Goal: Obtain resource: Download file/media

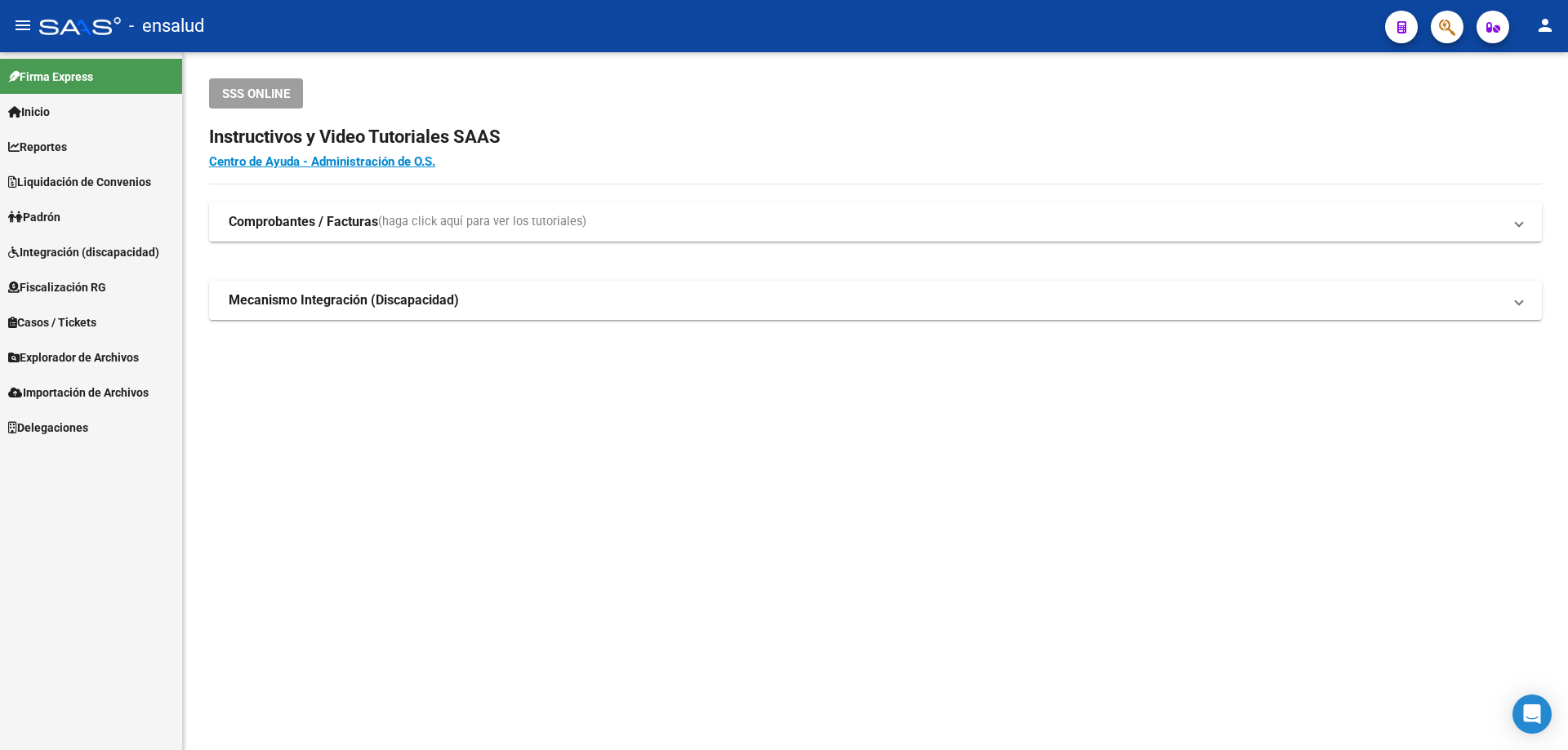
click at [60, 208] on span "Padrón" at bounding box center [34, 216] width 52 height 18
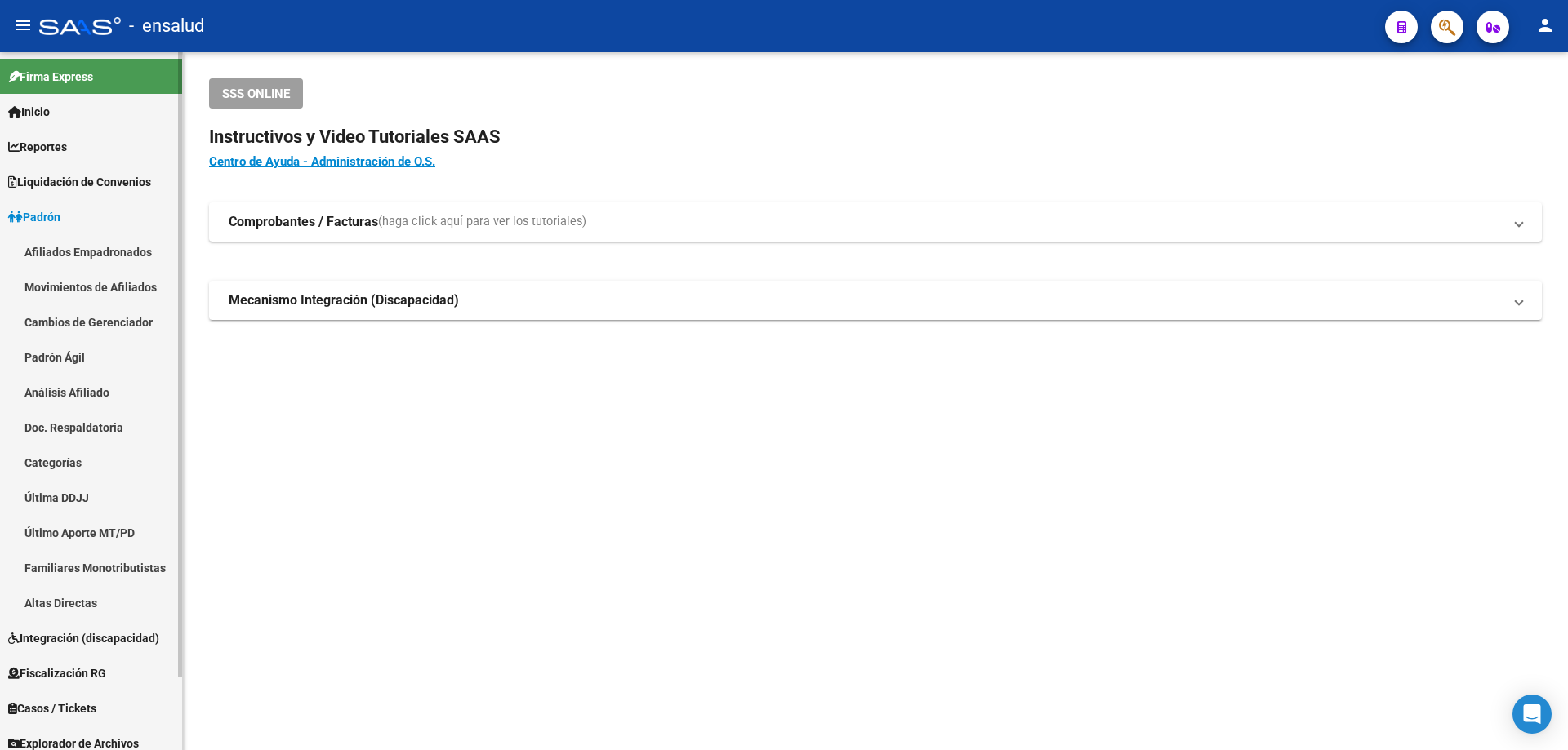
click at [67, 242] on link "Afiliados Empadronados" at bounding box center [91, 252] width 182 height 35
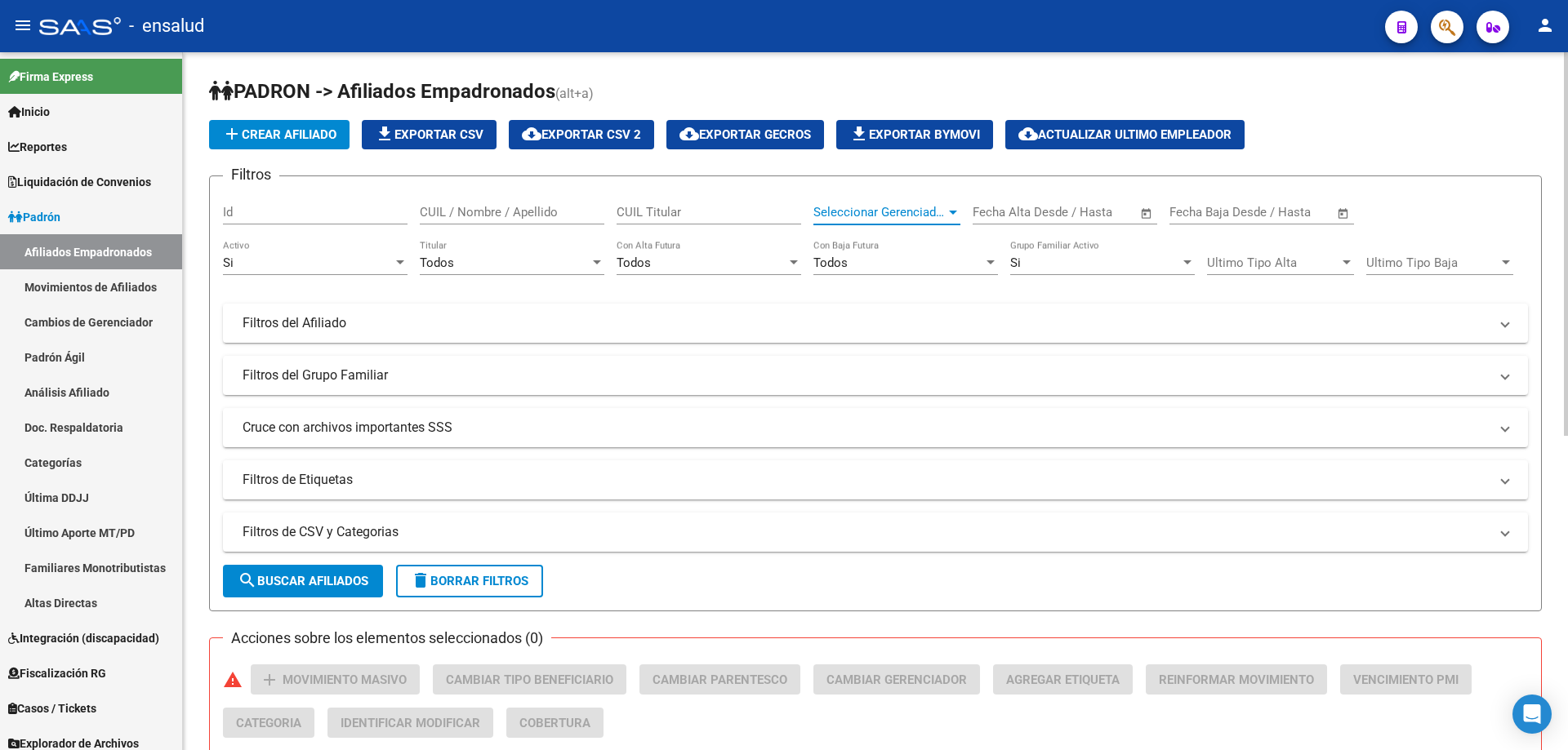
click at [834, 211] on span "Seleccionar Gerenciador" at bounding box center [880, 212] width 133 height 15
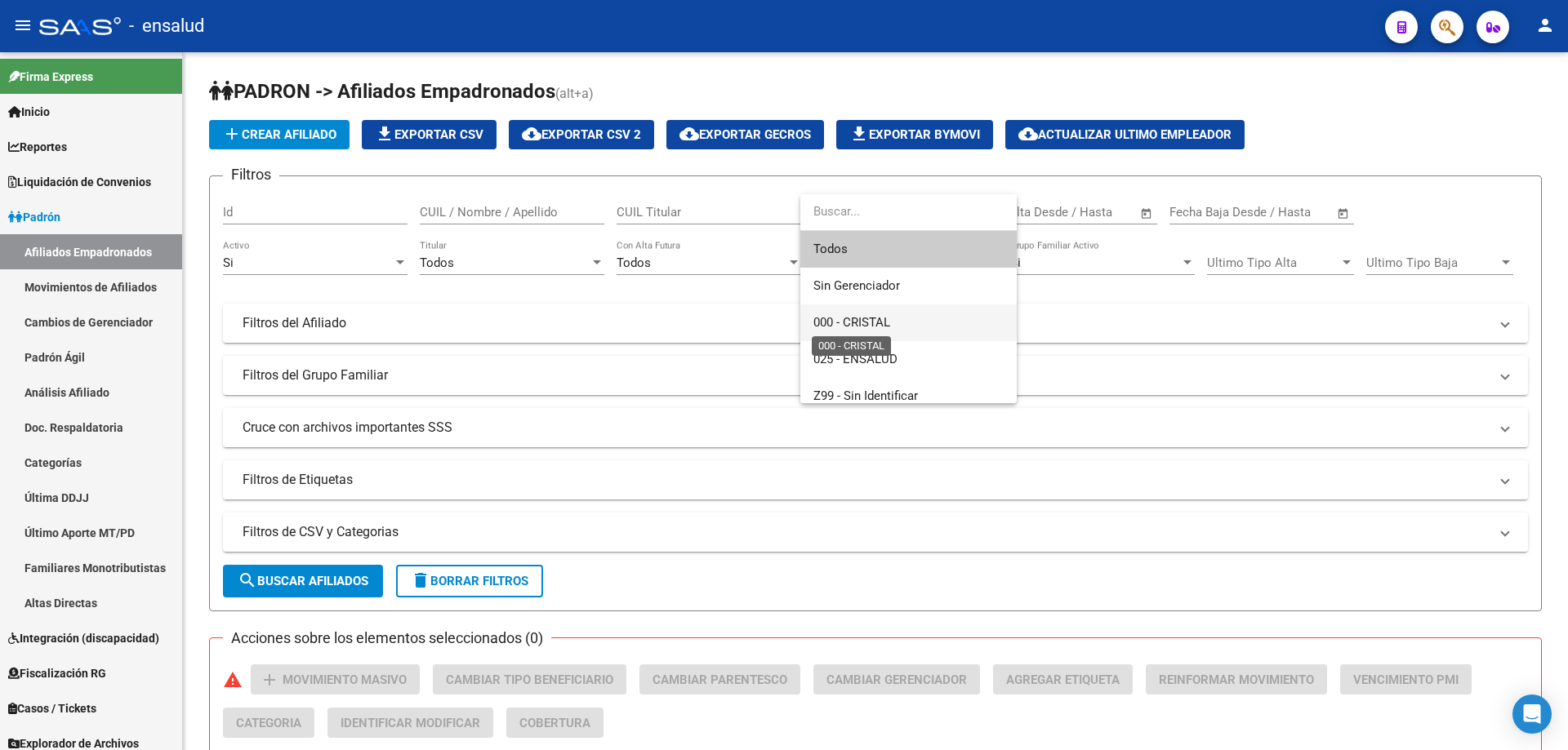
click at [892, 319] on span "000 - CRISTAL" at bounding box center [908, 323] width 191 height 37
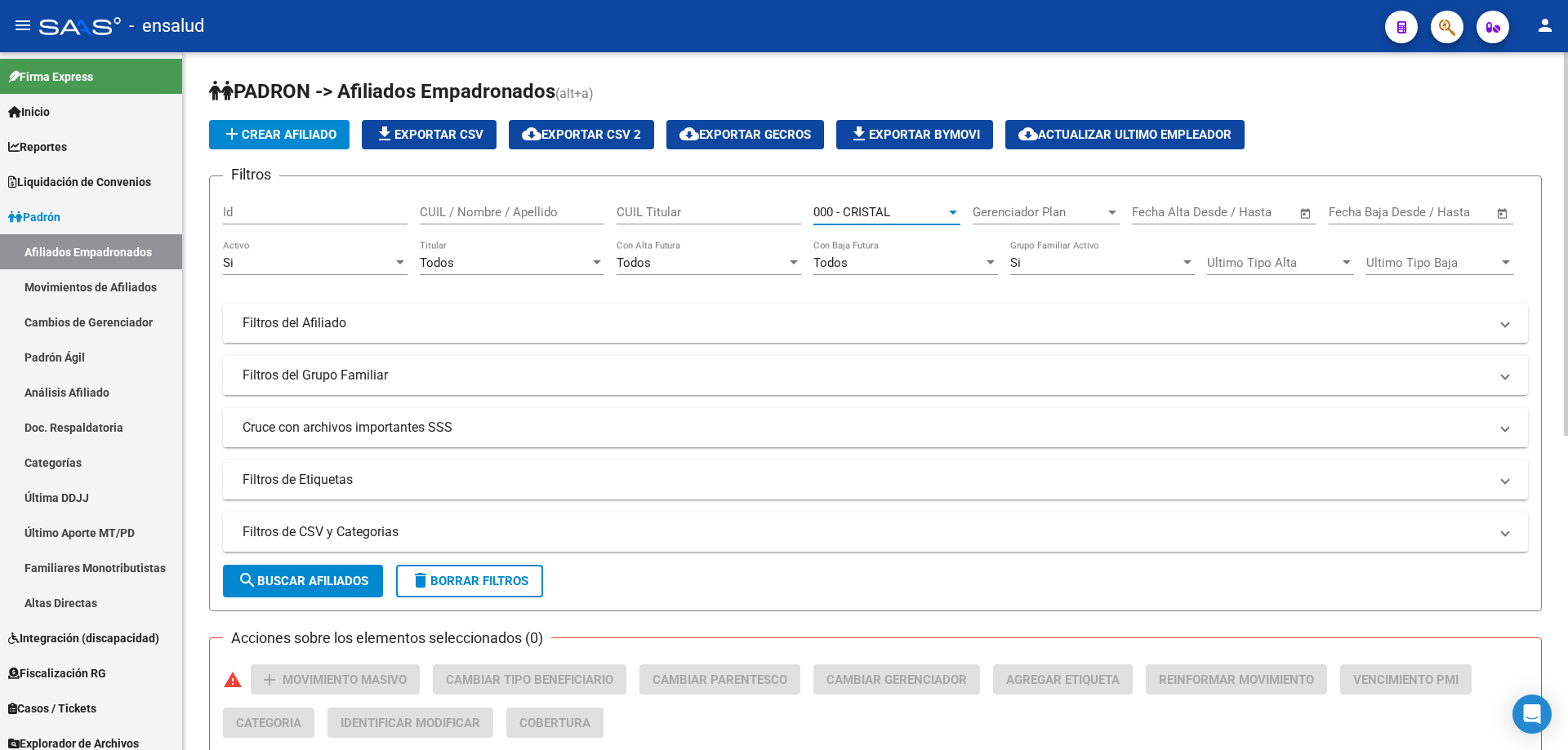
click at [340, 576] on span "search Buscar Afiliados" at bounding box center [303, 581] width 131 height 15
click at [414, 128] on span "file_download Exportar CSV" at bounding box center [429, 135] width 108 height 15
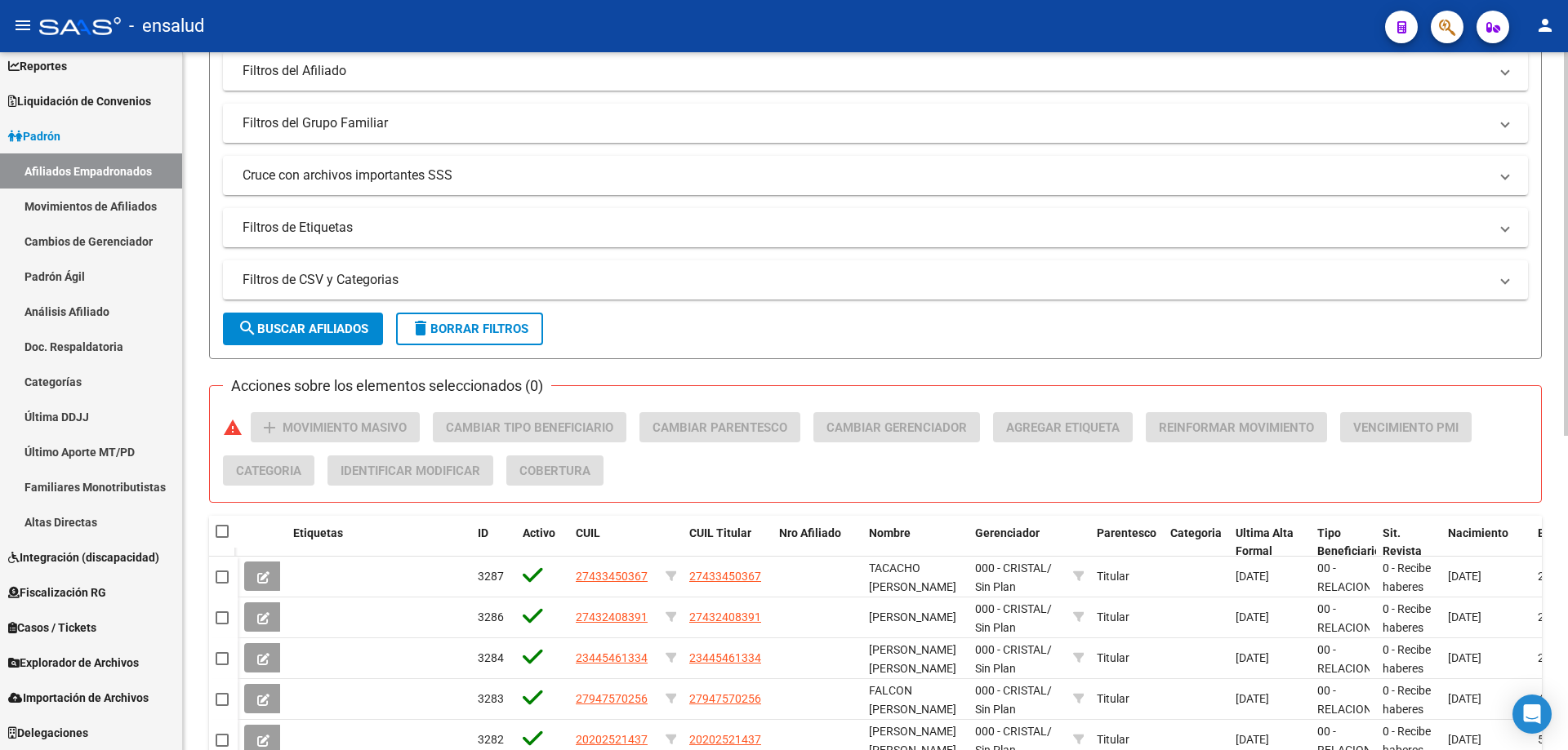
scroll to position [245, 0]
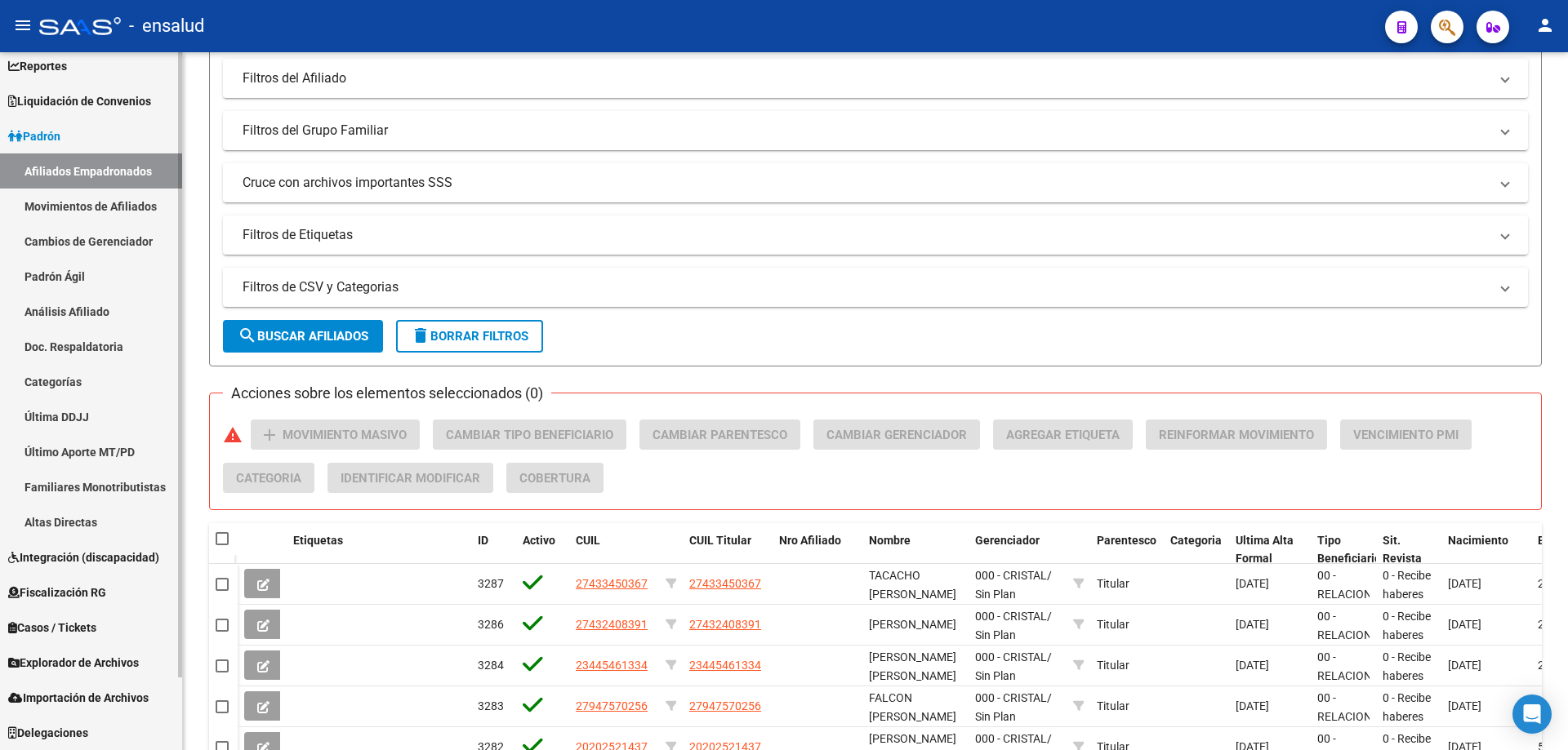
click at [137, 671] on span "Explorador de Archivos" at bounding box center [74, 662] width 131 height 18
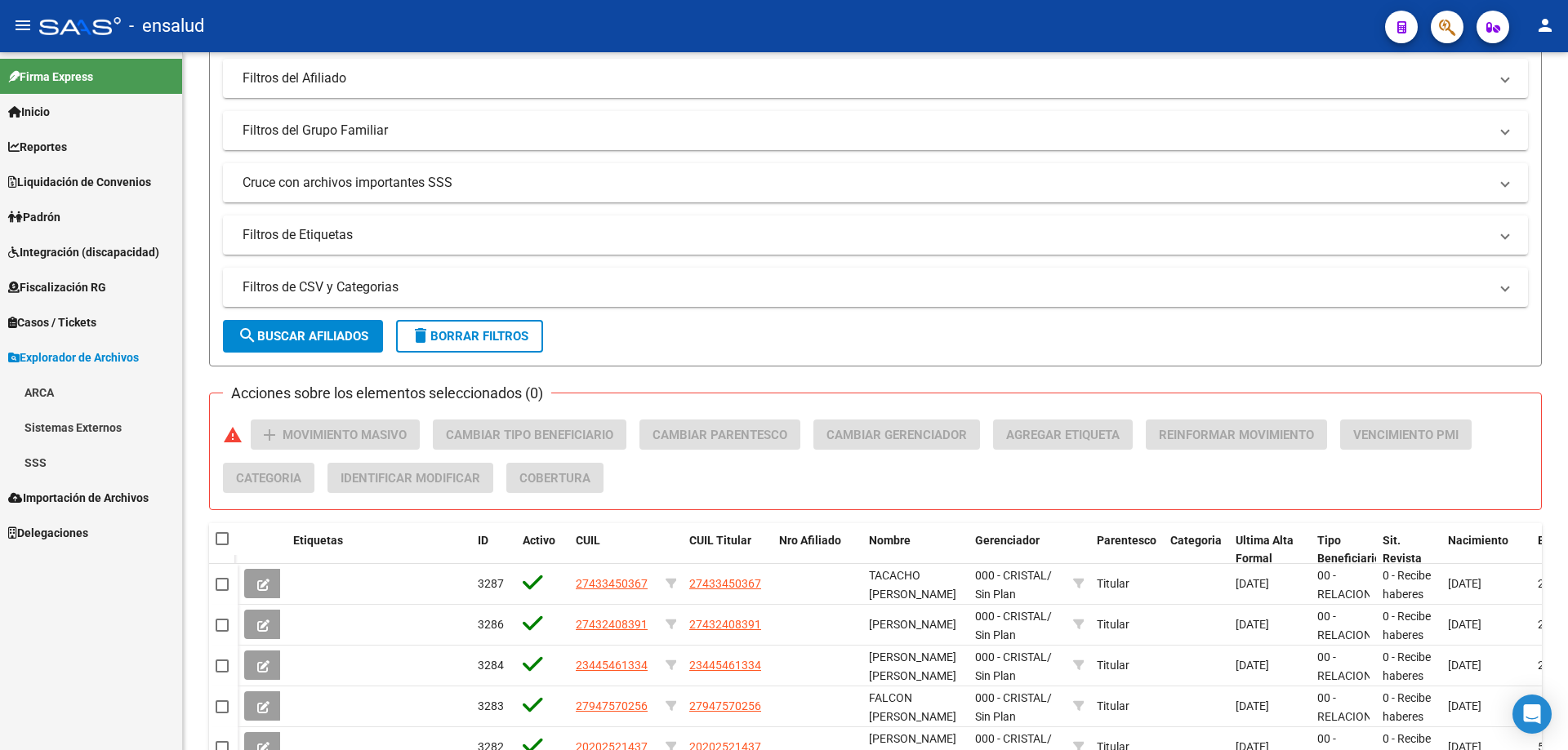
scroll to position [0, 0]
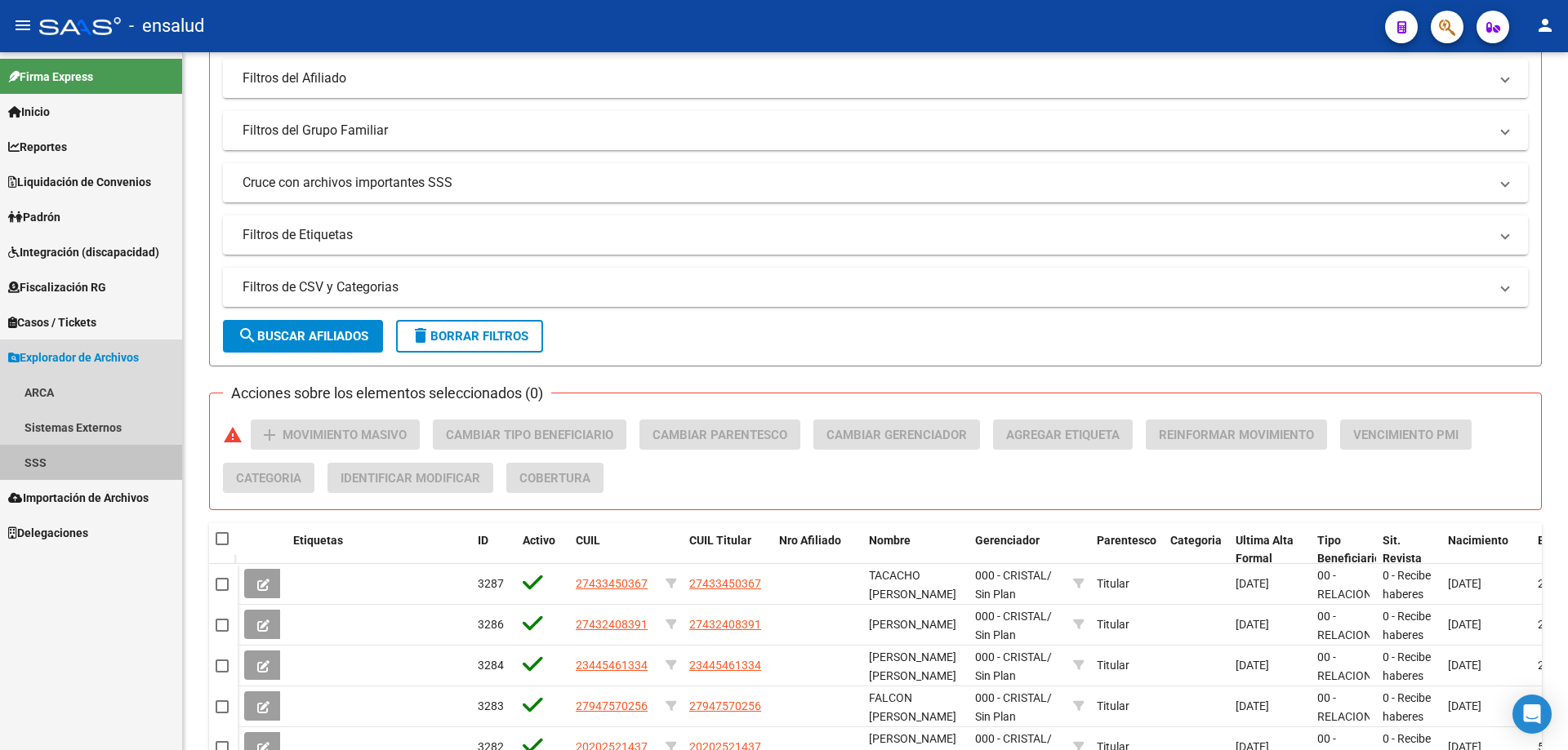
click at [41, 461] on link "SSS" at bounding box center [91, 462] width 182 height 35
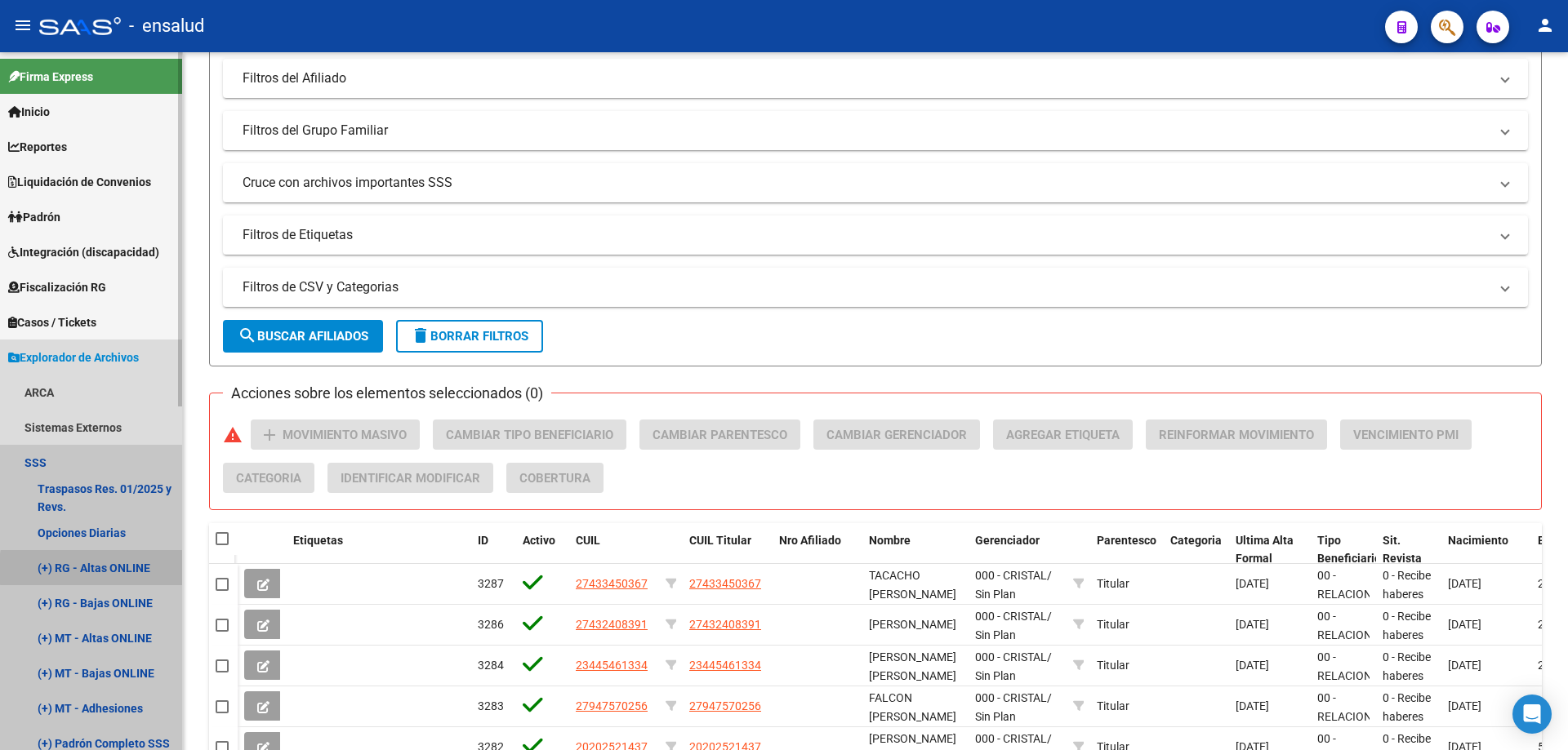
click at [150, 569] on link "(+) RG - Altas ONLINE" at bounding box center [91, 568] width 182 height 35
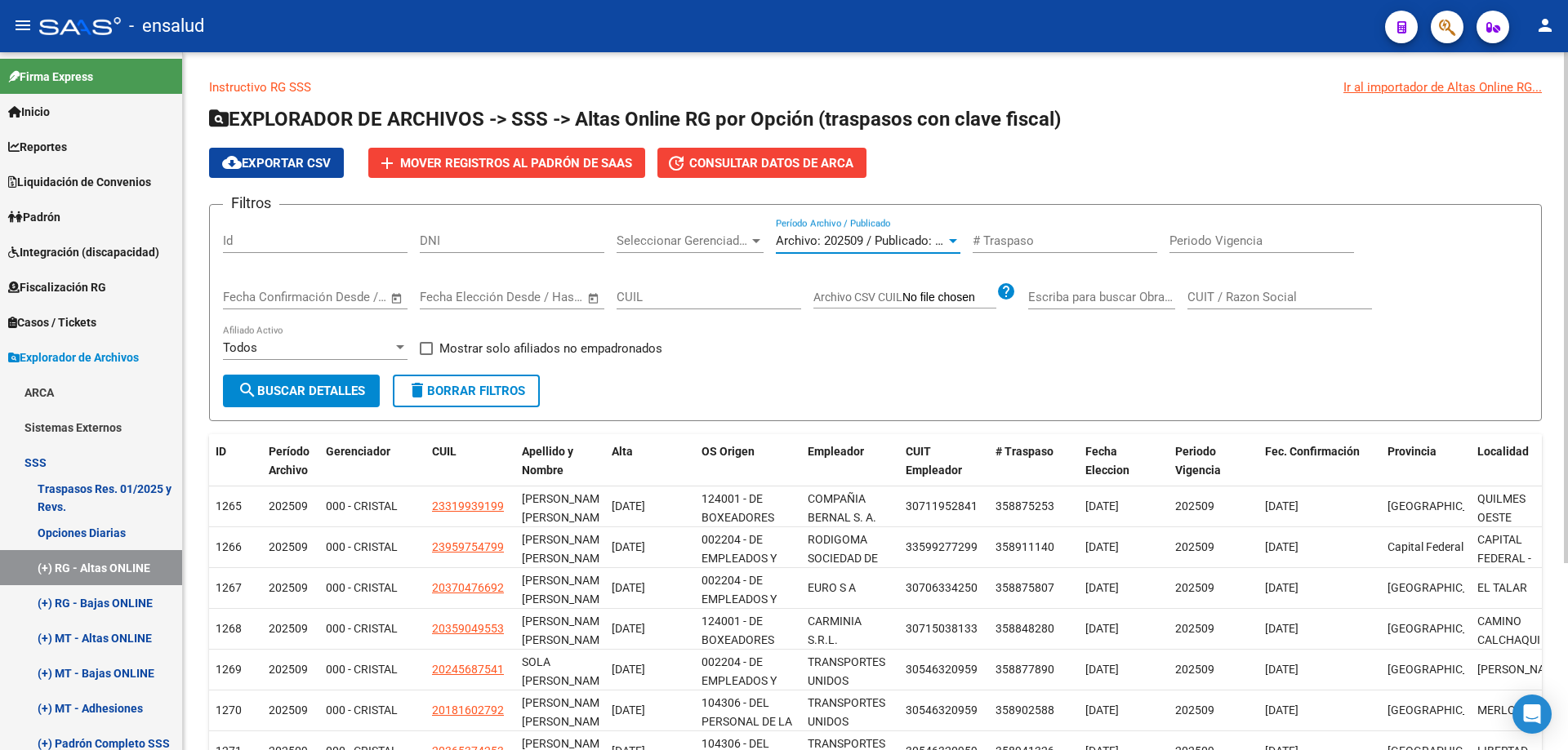
click at [896, 235] on span "Archivo: 202509 / Publicado: 202508" at bounding box center [875, 241] width 198 height 15
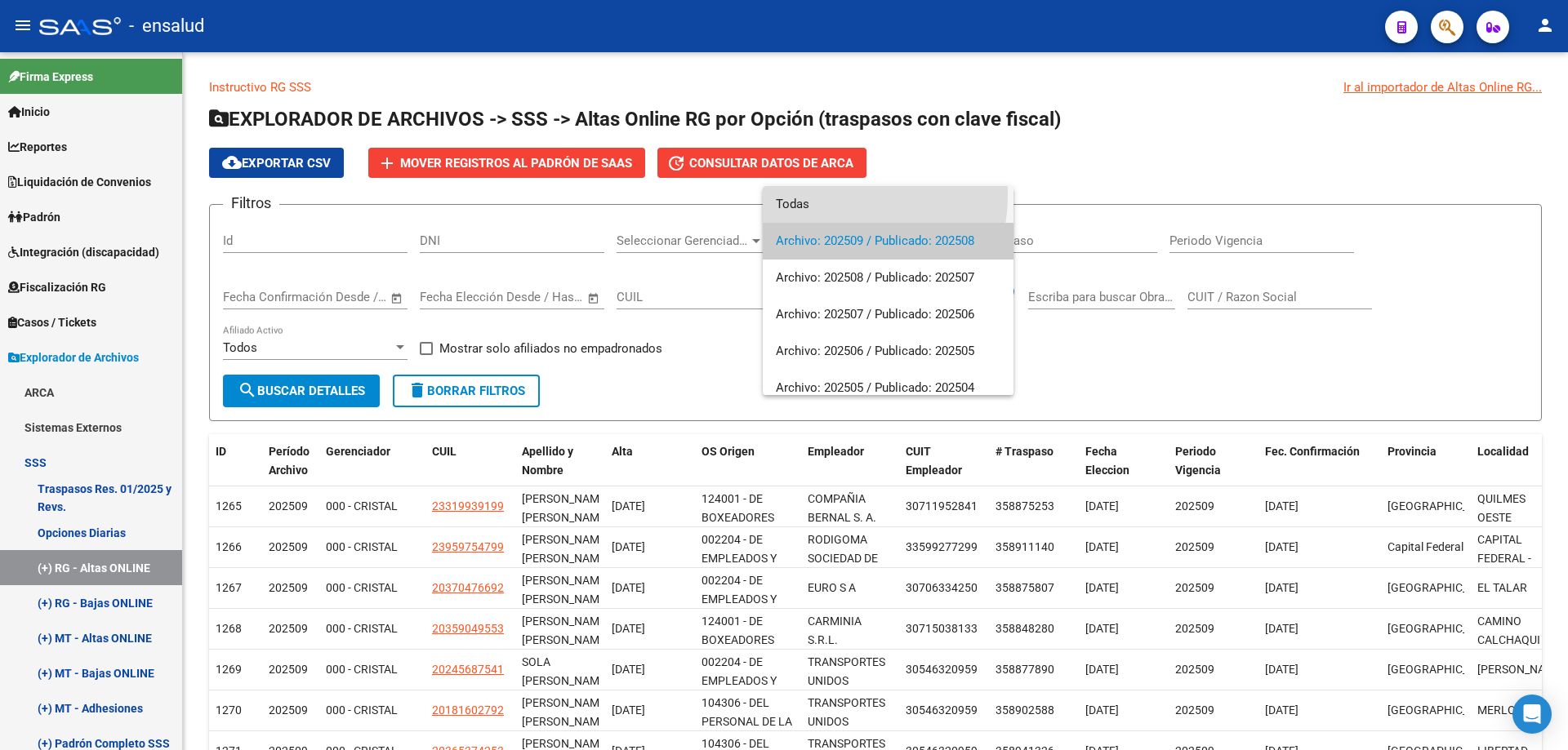
click at [828, 195] on span "Todas" at bounding box center [888, 205] width 225 height 37
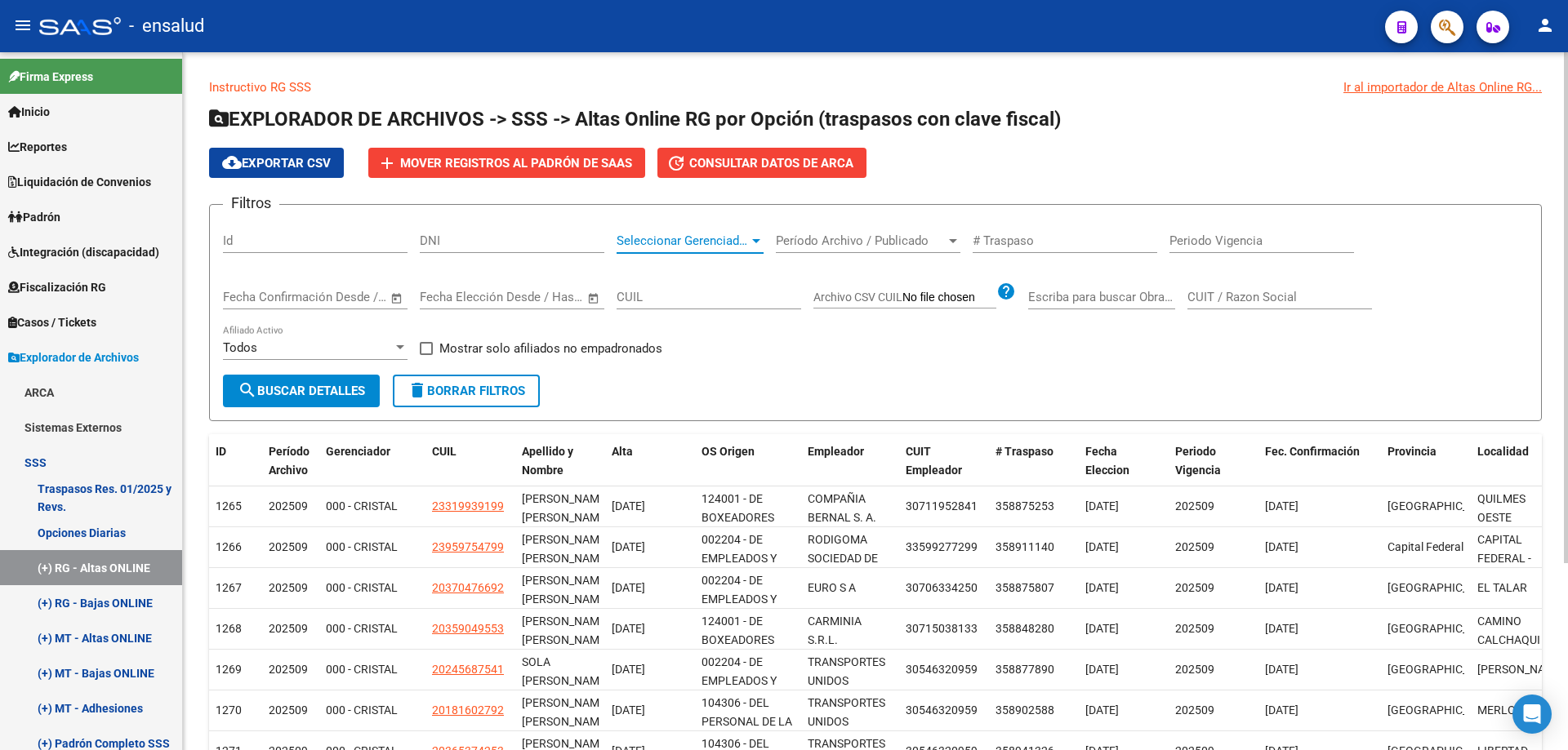
click at [640, 236] on span "Seleccionar Gerenciador" at bounding box center [683, 241] width 133 height 15
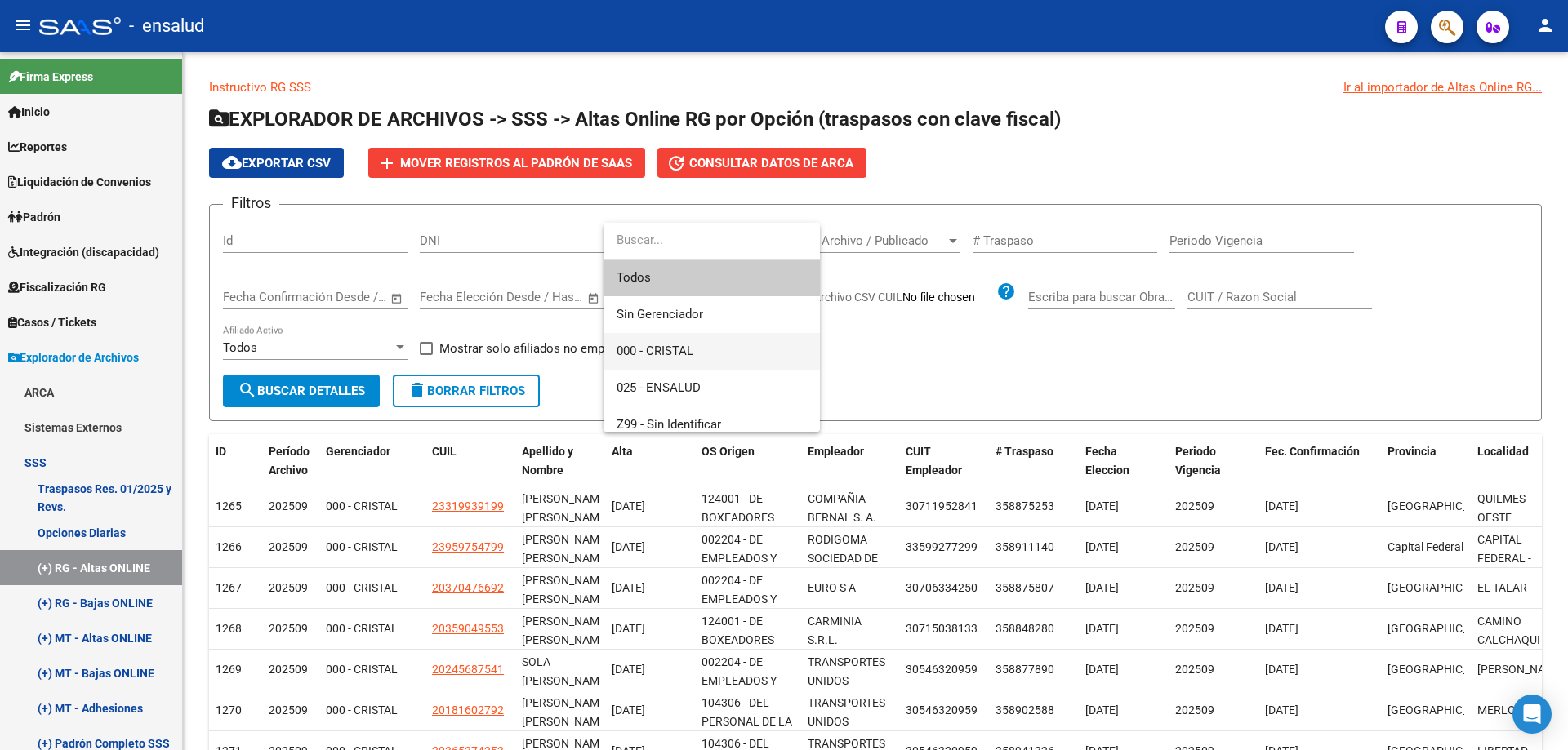
click at [681, 357] on span "000 - CRISTAL" at bounding box center [655, 352] width 76 height 15
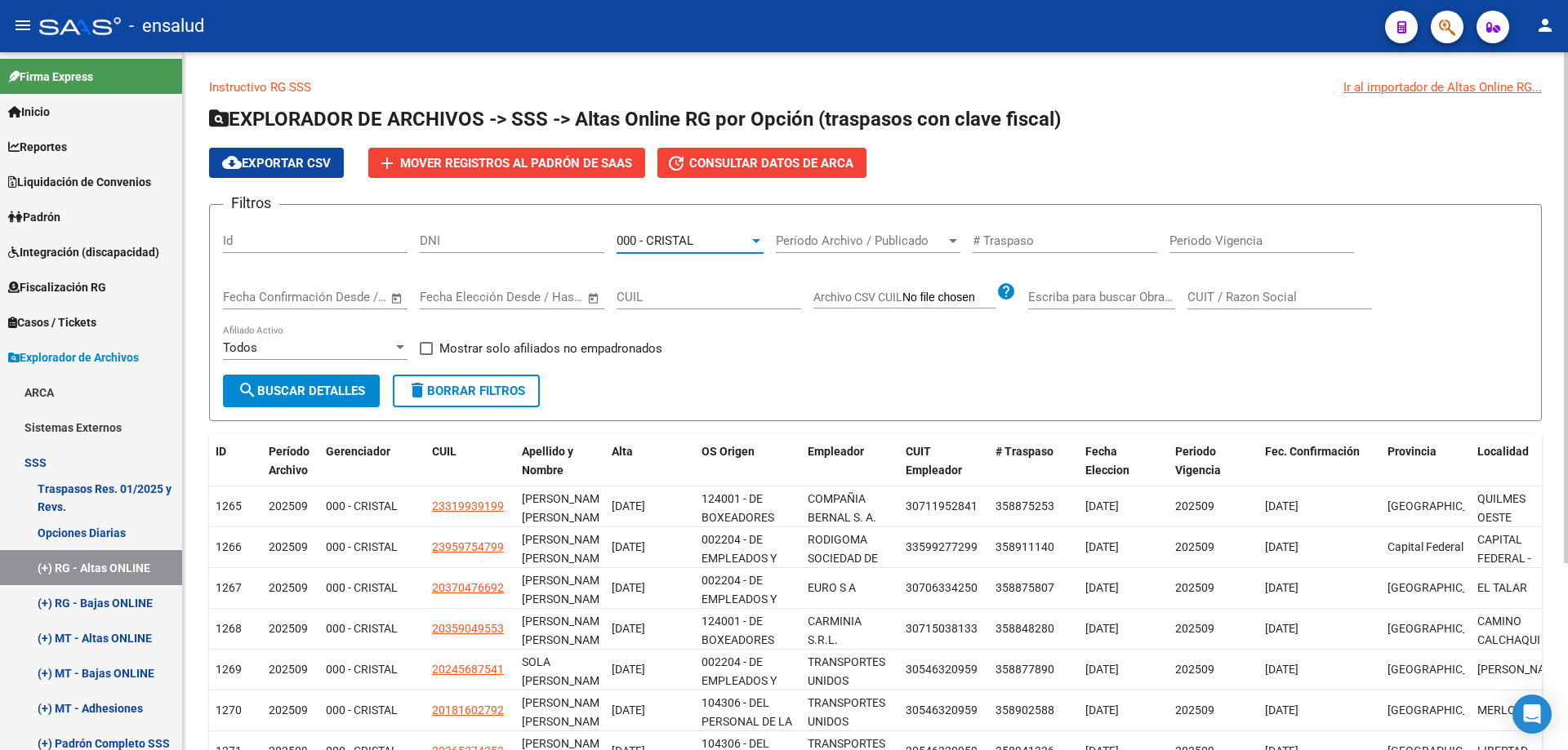
click at [315, 400] on button "search Buscar Detalles" at bounding box center [301, 391] width 157 height 33
click at [245, 170] on button "cloud_download Exportar CSV" at bounding box center [276, 163] width 135 height 30
click at [667, 229] on div "000 - CRISTAL Seleccionar Gerenciador" at bounding box center [690, 236] width 147 height 35
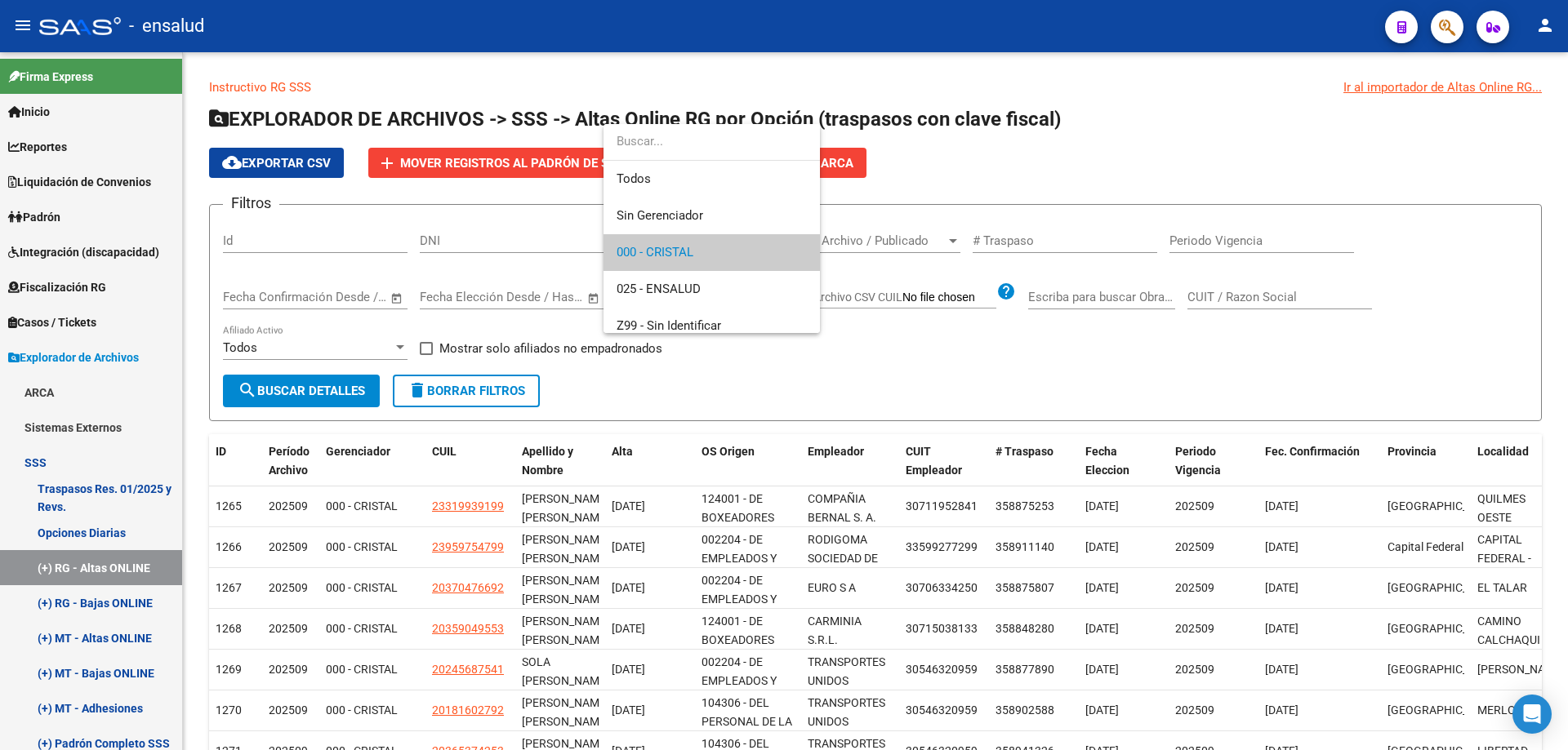
scroll to position [12, 0]
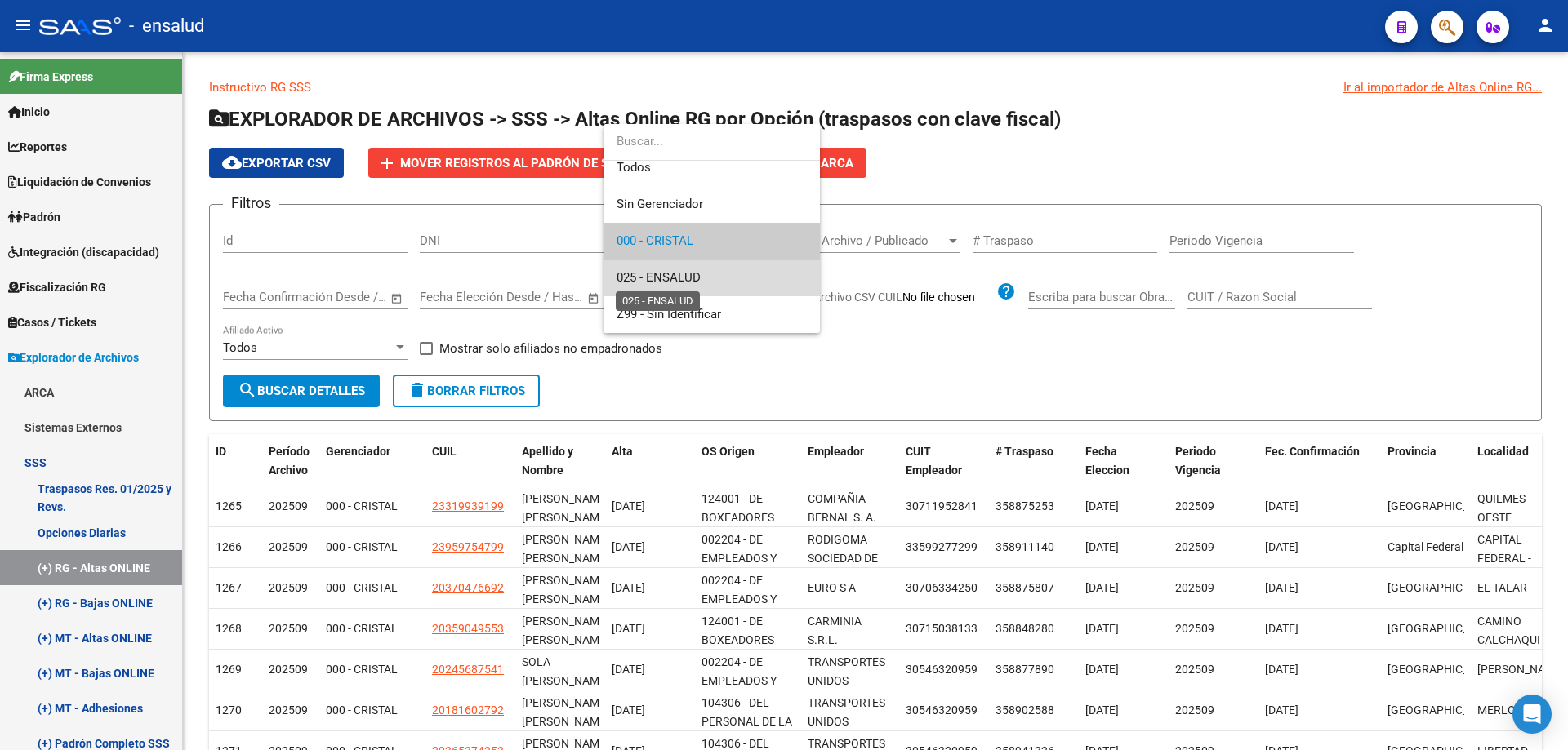
click at [689, 277] on span "025 - ENSALUD" at bounding box center [659, 278] width 84 height 15
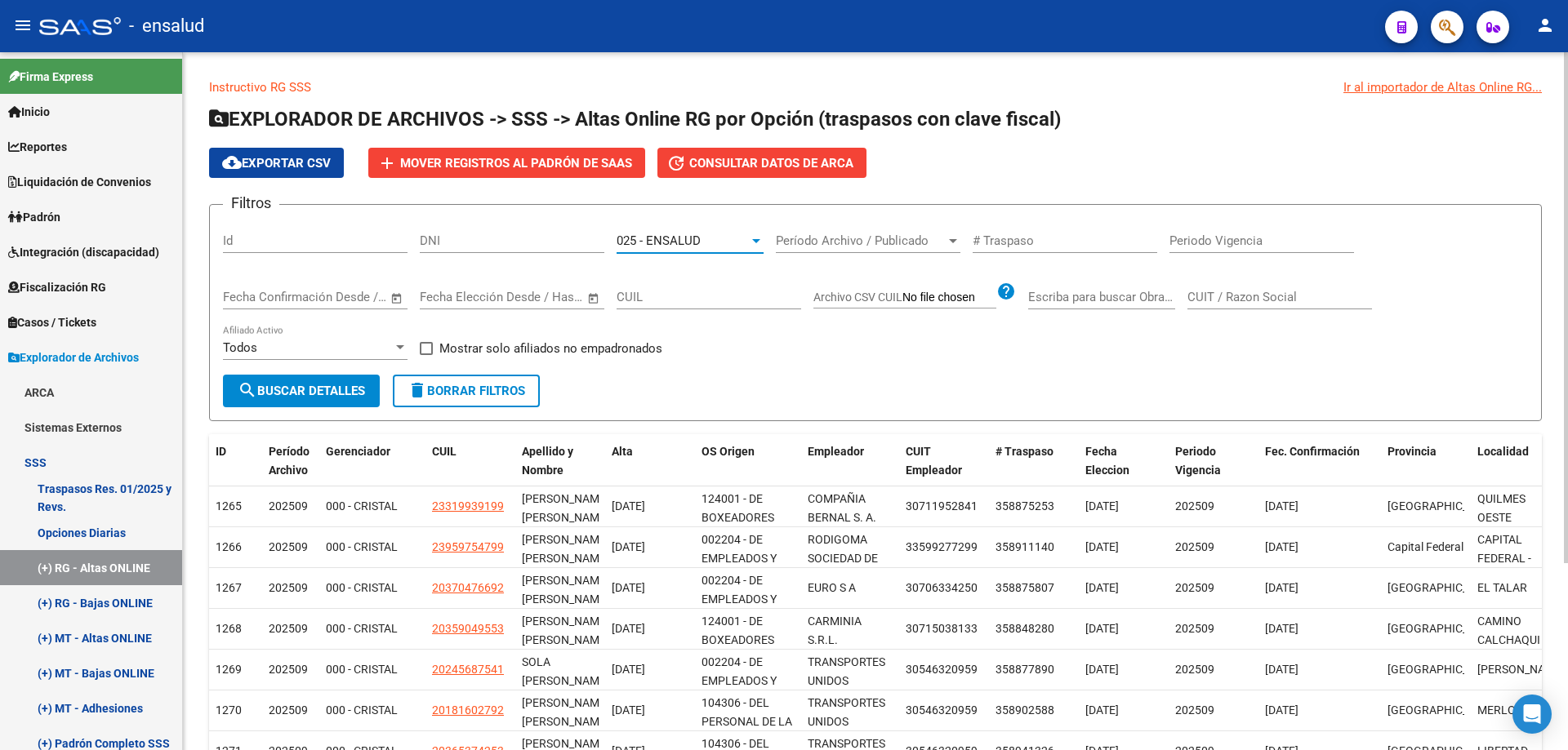
click at [306, 398] on span "search Buscar Detalles" at bounding box center [301, 391] width 128 height 15
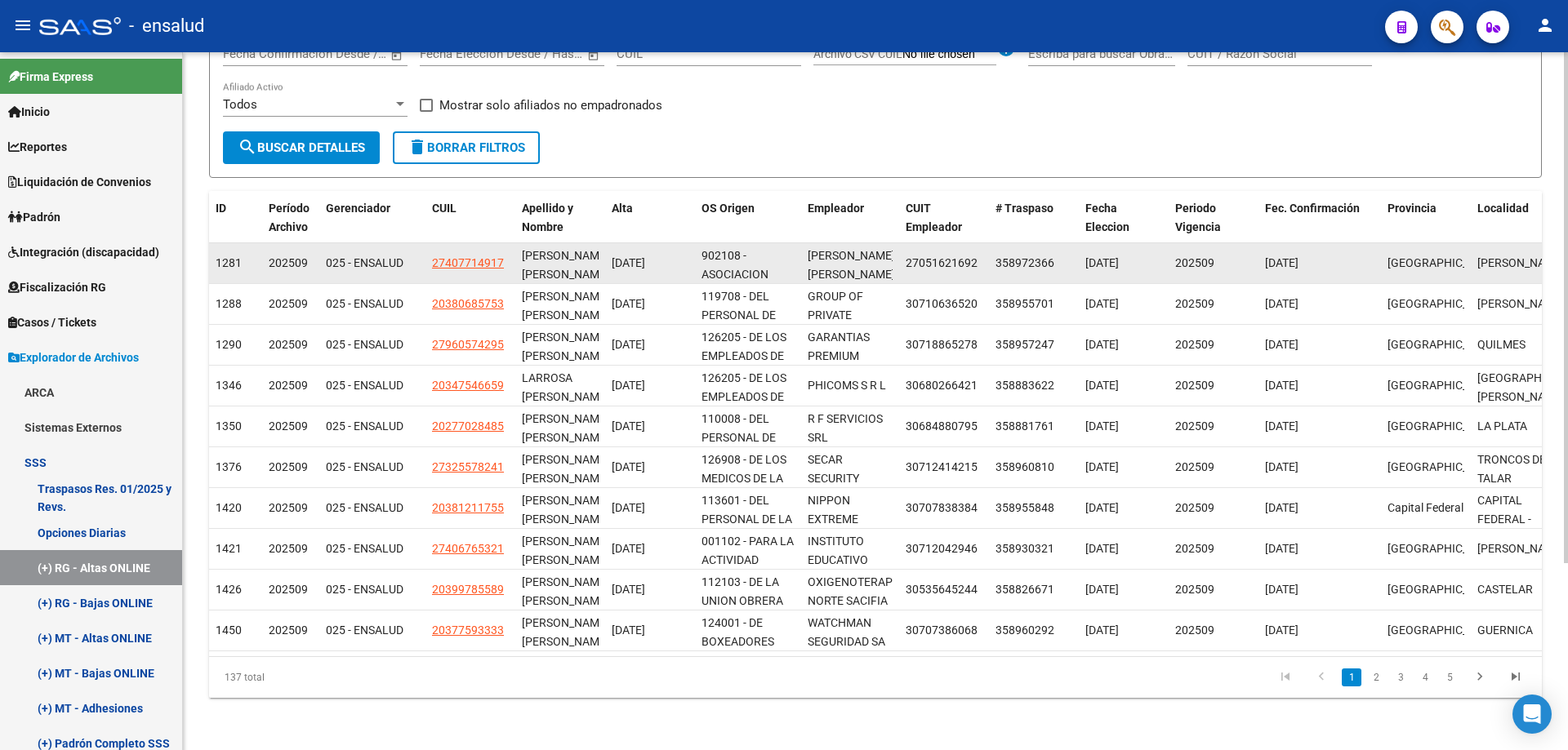
scroll to position [0, 0]
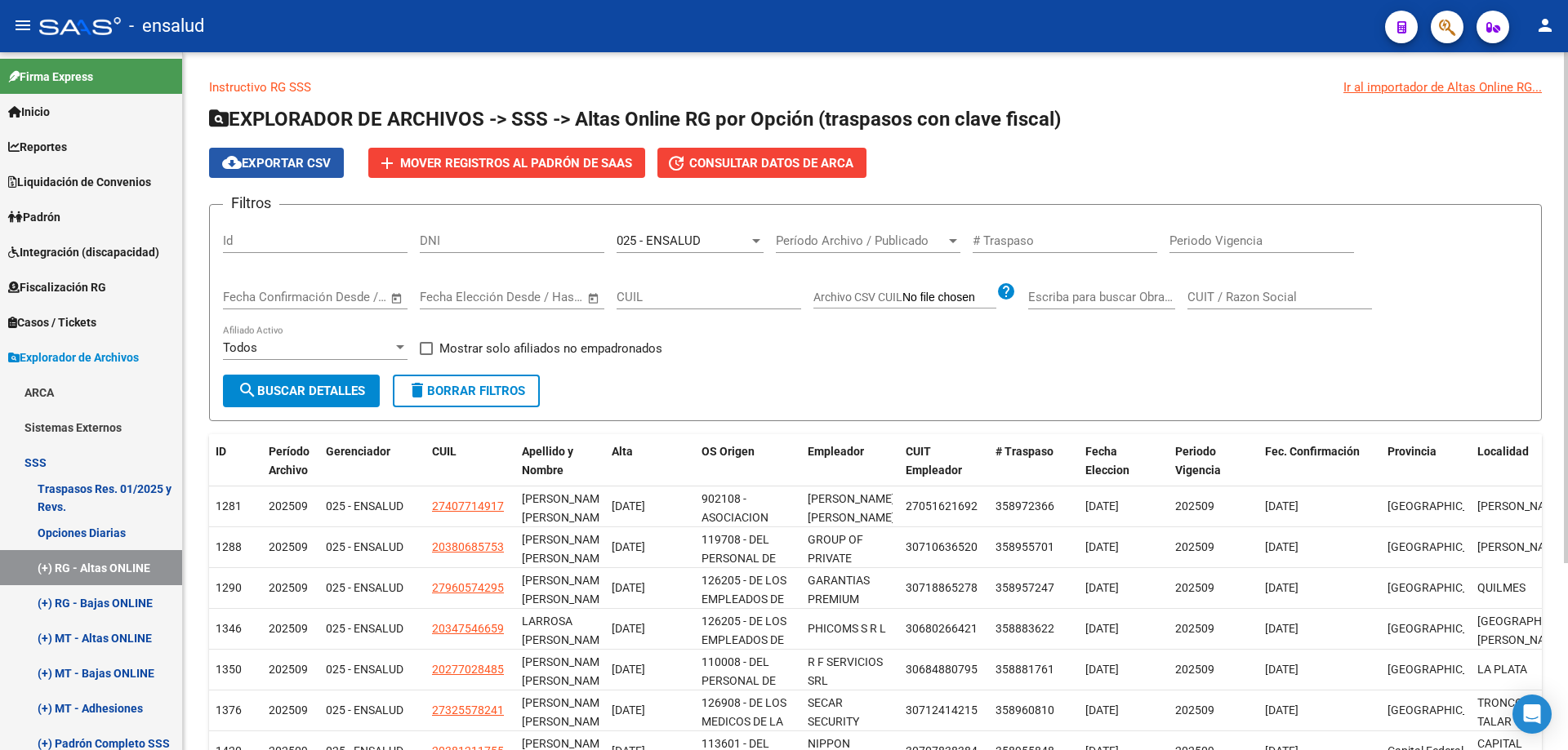
click at [280, 162] on span "cloud_download Exportar CSV" at bounding box center [276, 164] width 108 height 15
click at [96, 531] on link "Opciones Diarias" at bounding box center [91, 533] width 182 height 35
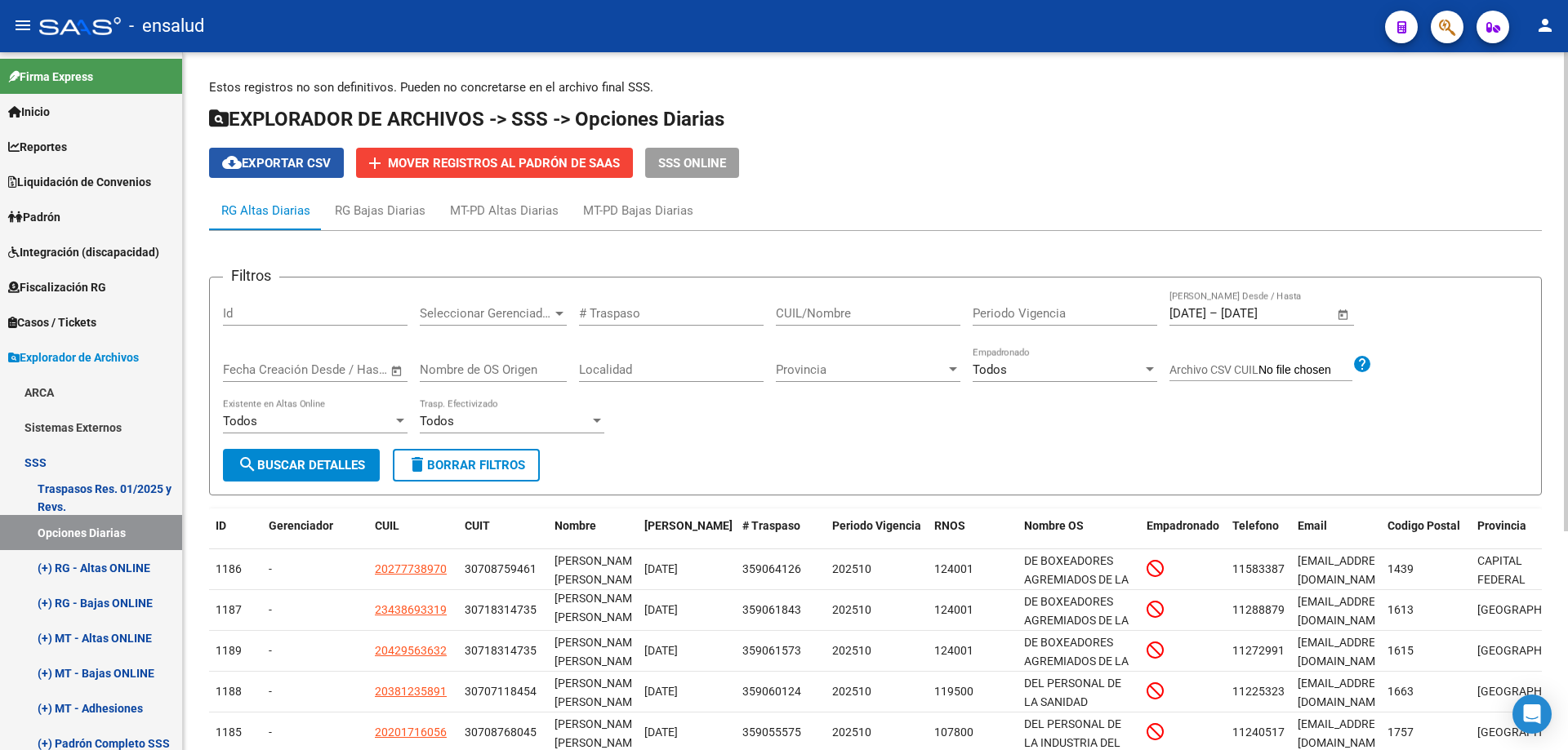
click at [265, 166] on span "cloud_download Exportar CSV" at bounding box center [276, 164] width 108 height 15
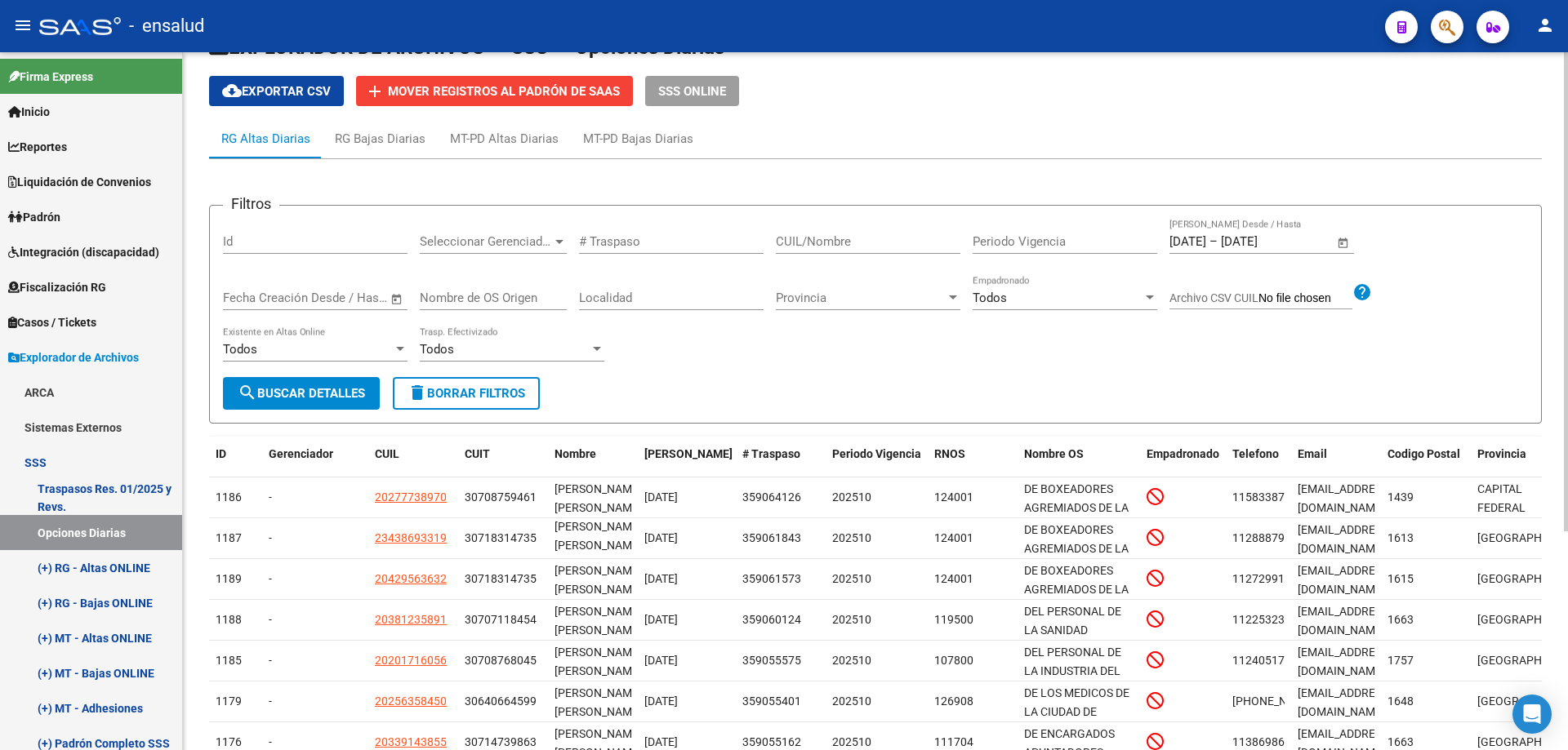
scroll to position [164, 0]
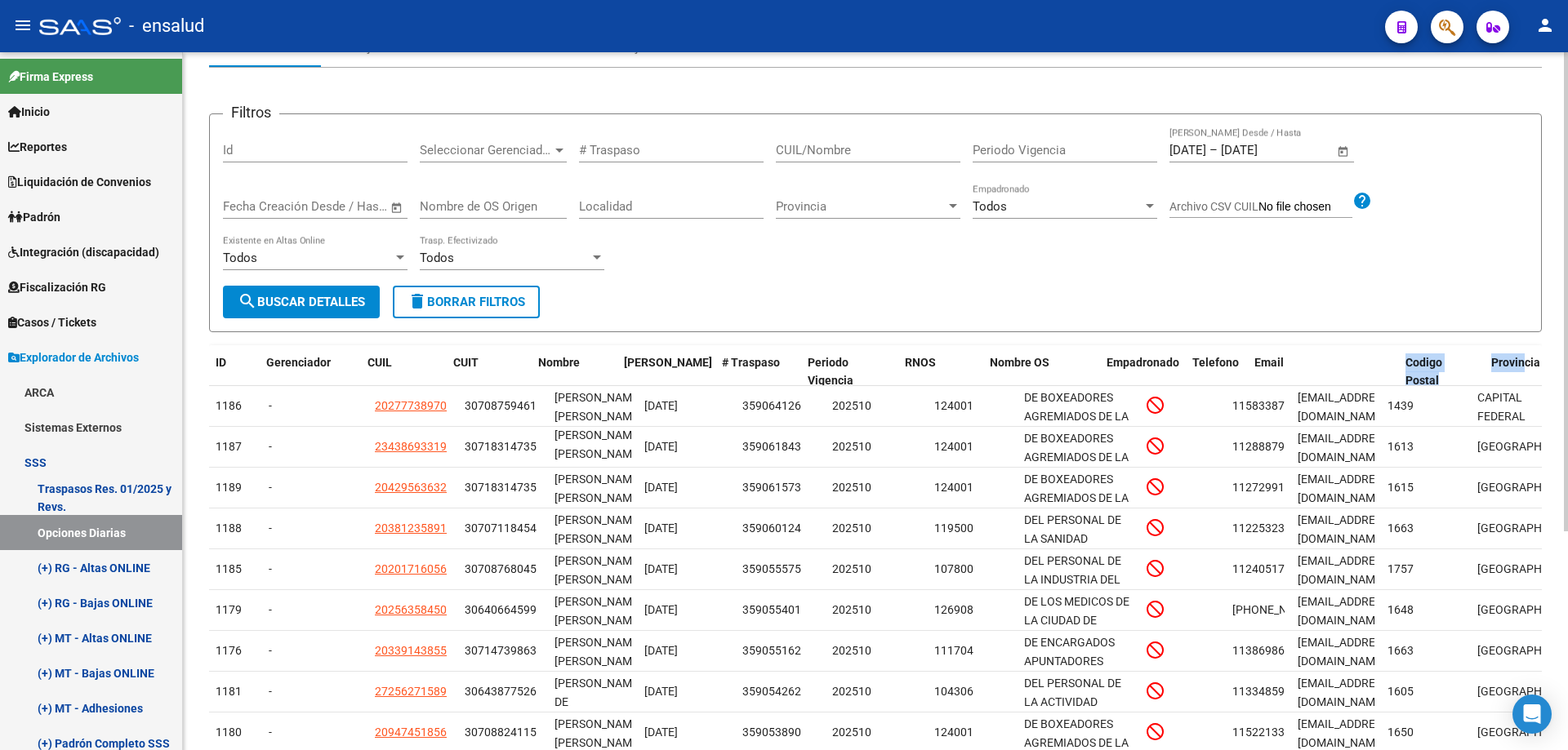
drag, startPoint x: 1377, startPoint y: 358, endPoint x: 1542, endPoint y: 355, distance: 165.0
click at [1542, 355] on div "Estos registros no son definitivos. Pueden no concretarse en el archivo final S…" at bounding box center [875, 391] width 1385 height 1004
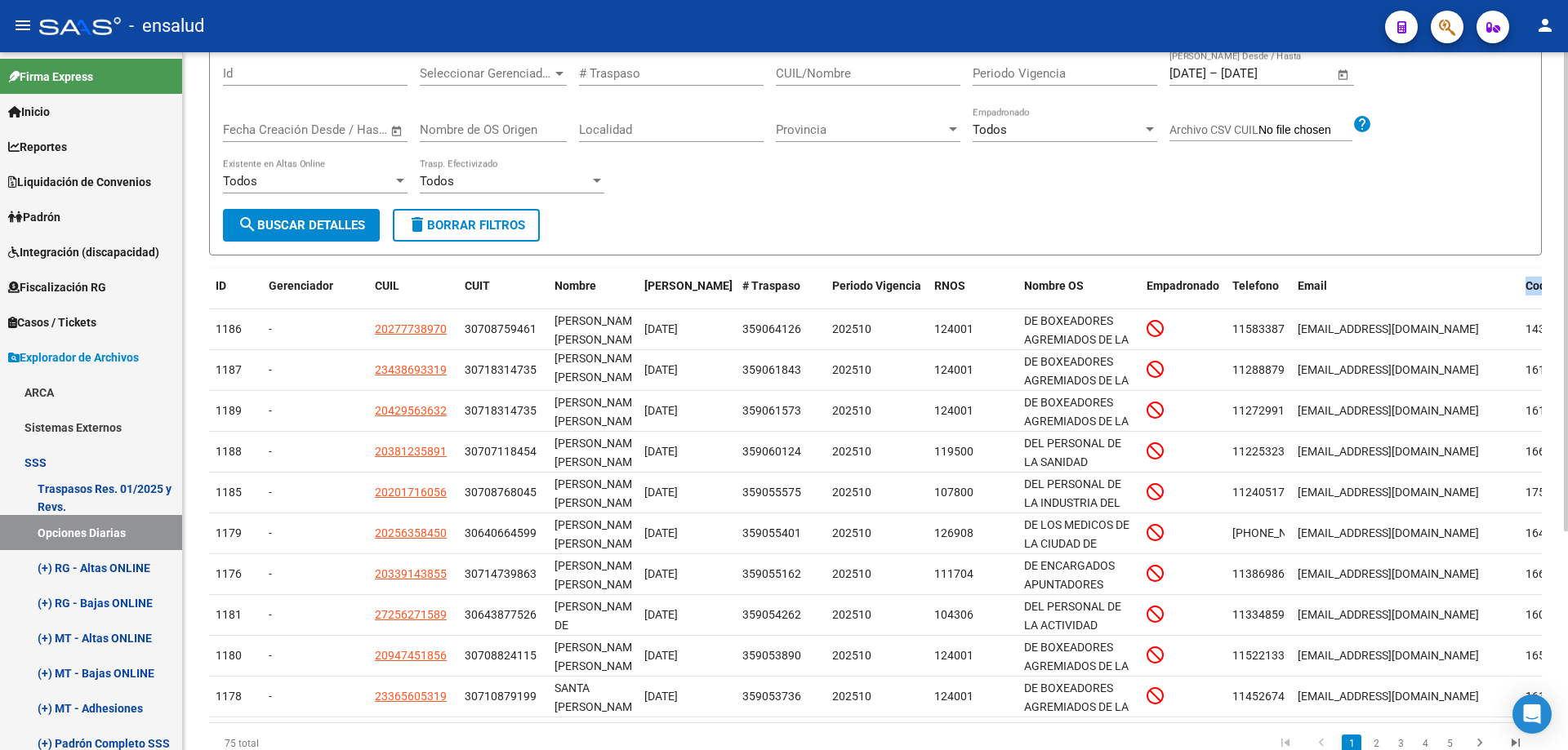
scroll to position [319, 0]
